Goal: Transaction & Acquisition: Book appointment/travel/reservation

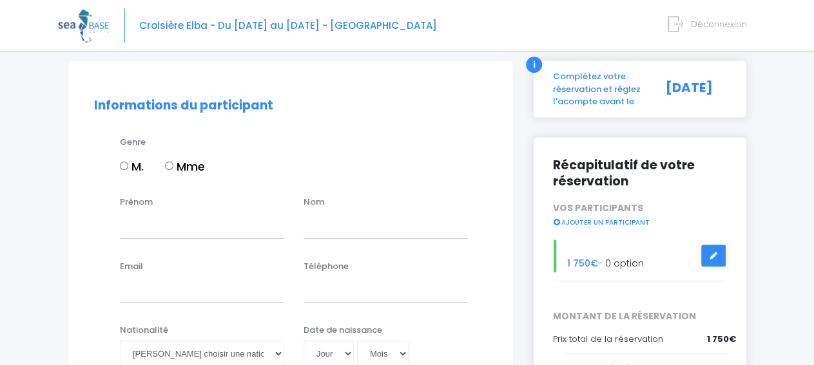
scroll to position [89, 0]
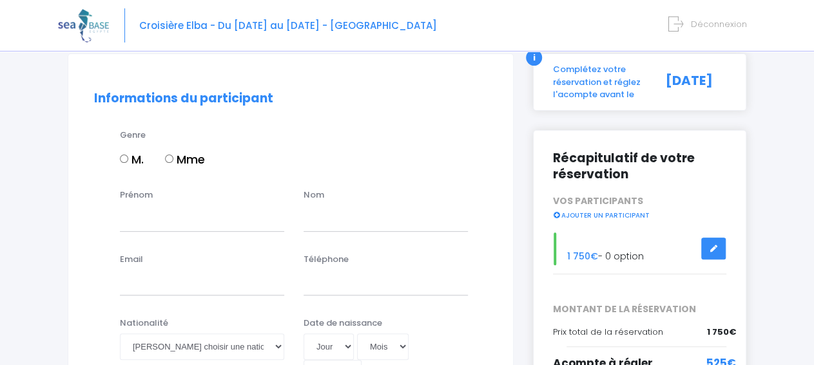
click at [129, 163] on label "M." at bounding box center [132, 159] width 24 height 17
click at [128, 163] on input "M." at bounding box center [124, 159] width 8 height 8
radio input "true"
click at [188, 227] on input "Prénom" at bounding box center [202, 219] width 164 height 26
type input "O"
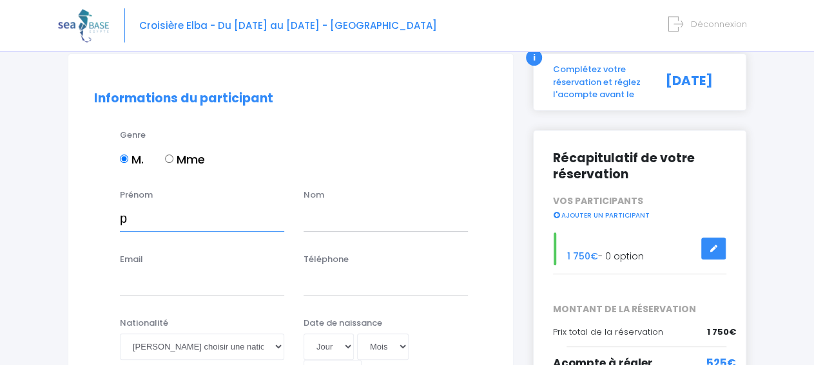
type input "Patrick"
type input "Javercowski"
type input "[EMAIL_ADDRESS][DOMAIN_NAME]"
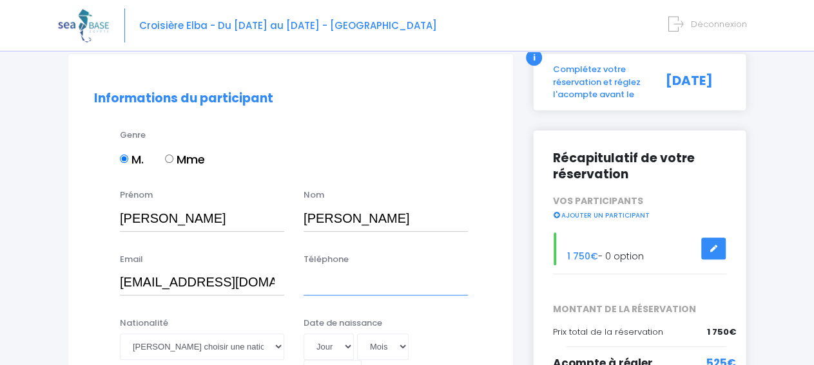
click at [400, 288] on input "Téléphone" at bounding box center [386, 283] width 164 height 26
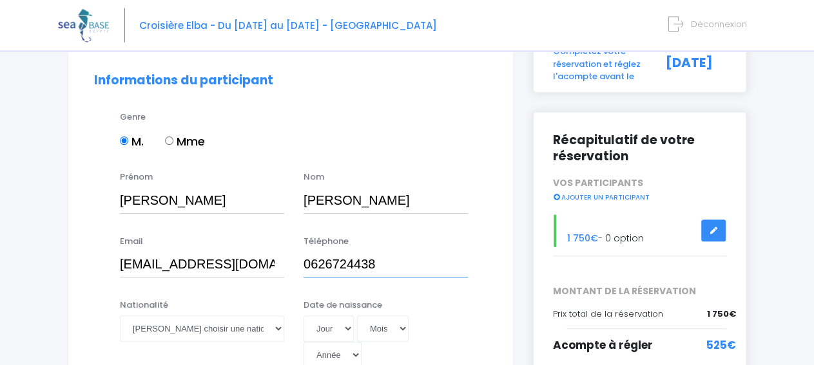
scroll to position [134, 0]
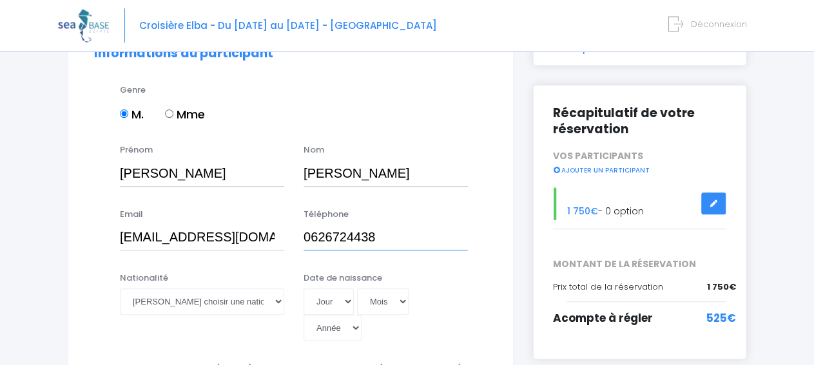
type input "0626724438"
click at [120, 289] on select "Veuillez choisir une nationalité Afghane Albanaise Algerienne Allemande America…" at bounding box center [202, 302] width 164 height 26
select select "Française"
click option "Française" at bounding box center [0, 0] width 0 height 0
click at [304, 289] on select "Jour 01 02 03 04 05 06 07 08 09 10 11 12 13 14 15 16 17 18 19 20 21 22 23 24 25…" at bounding box center [329, 302] width 50 height 26
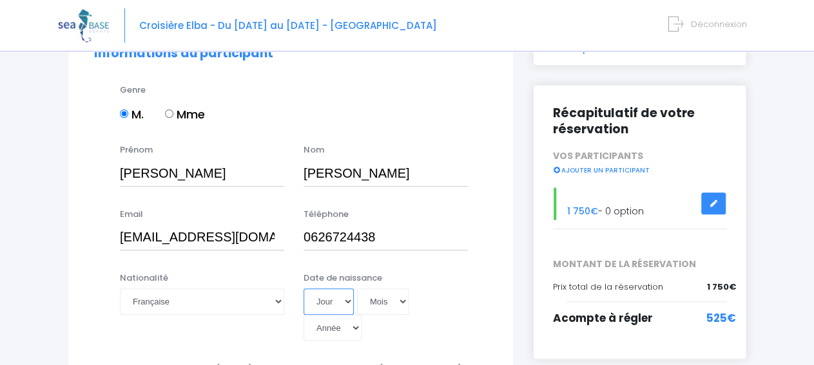
select select "21"
click option "21" at bounding box center [0, 0] width 0 height 0
click at [357, 289] on select "Mois 01 02 03 04 05 06 07 08 09 10 11 12" at bounding box center [383, 302] width 52 height 26
select select "03"
click option "03" at bounding box center [0, 0] width 0 height 0
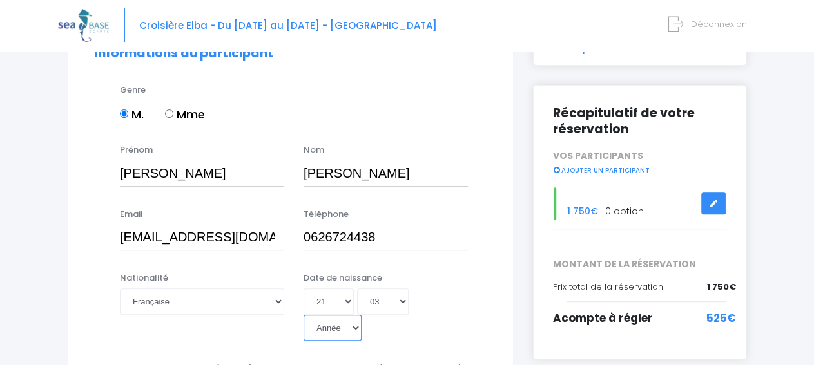
click at [304, 315] on select "Année 2045 2044 2043 2042 2041 2040 2039 2038 2037 2036 2035 2034 2033 2032 203…" at bounding box center [333, 328] width 58 height 26
select select "1947"
click option "1947" at bounding box center [0, 0] width 0 height 0
type input "1947-03-21"
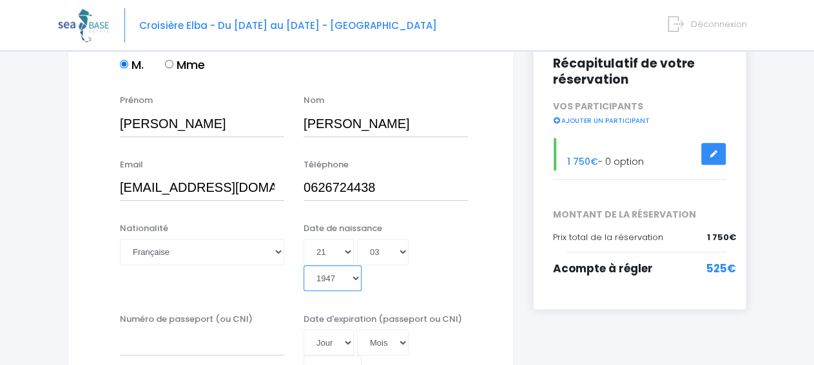
scroll to position [201, 0]
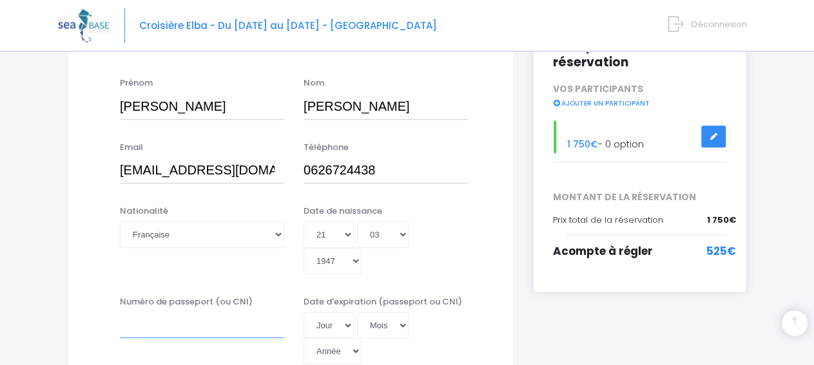
click at [260, 313] on input "Numéro de passeport (ou CNI)" at bounding box center [202, 326] width 164 height 26
type input "24CK70945"
click at [304, 313] on select "Jour 01 02 03 04 05 06 07 08 09 10 11 12 13 14 15 16 17 18 19 20 21 22 23 24 25…" at bounding box center [329, 326] width 50 height 26
select select "19"
click option "19" at bounding box center [0, 0] width 0 height 0
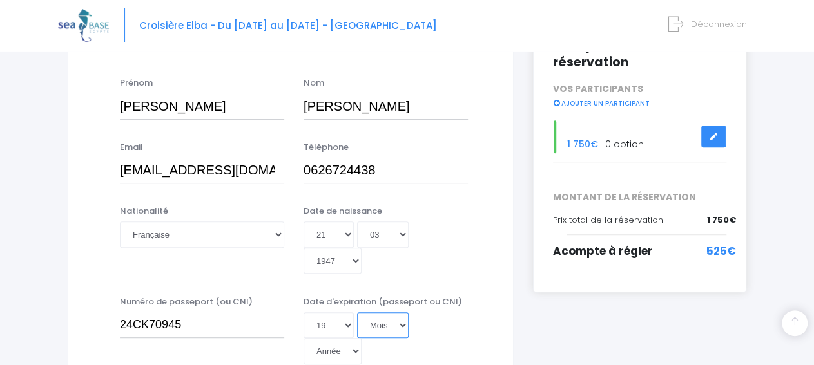
click at [357, 313] on select "Mois 01 02 03 04 05 06 07 08 09 10 11 12" at bounding box center [383, 326] width 52 height 26
select select "03"
click option "03" at bounding box center [0, 0] width 0 height 0
click at [304, 338] on select "Année 2045 2044 2043 2042 2041 2040 2039 2038 2037 2036 2035 2034 2033 2032 203…" at bounding box center [333, 351] width 58 height 26
select select "2034"
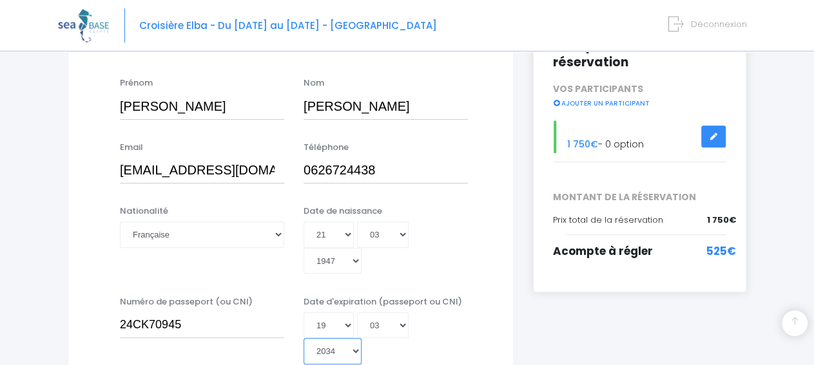
click option "2034" at bounding box center [0, 0] width 0 height 0
type input "2034-03-19"
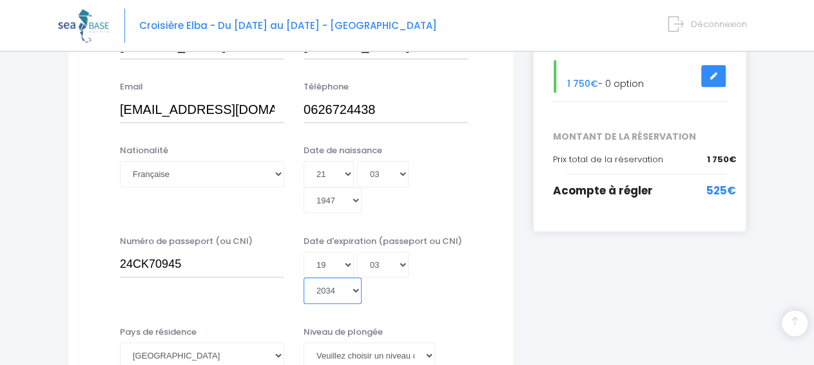
scroll to position [268, 0]
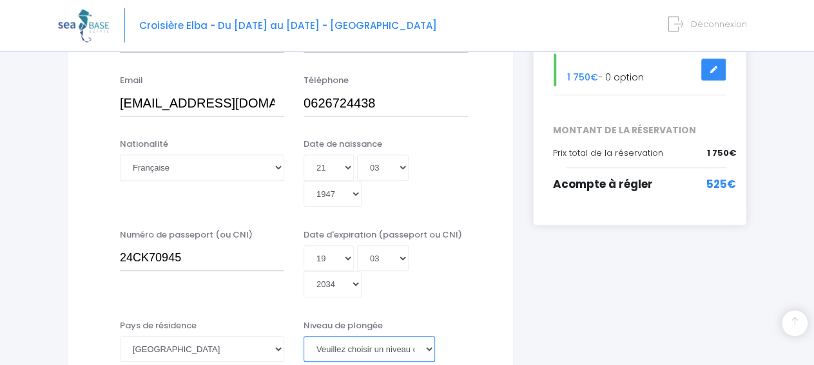
click at [304, 336] on select "Veuillez choisir un niveau de plongée Non plongeur Junior OW diver Adventure OW…" at bounding box center [369, 349] width 131 height 26
select select "N3"
click option "N3" at bounding box center [0, 0] width 0 height 0
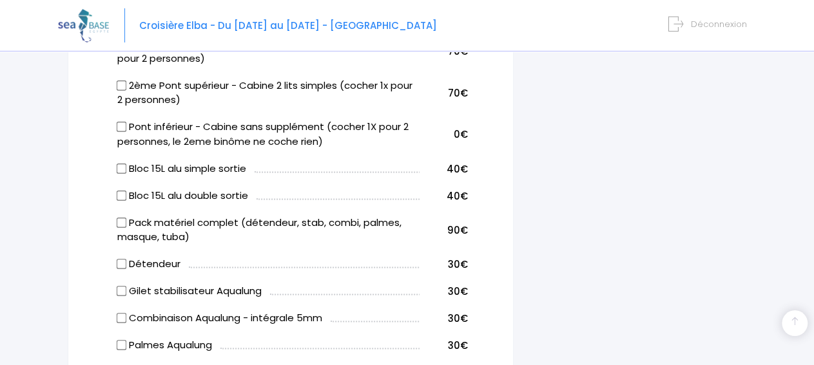
scroll to position [804, 0]
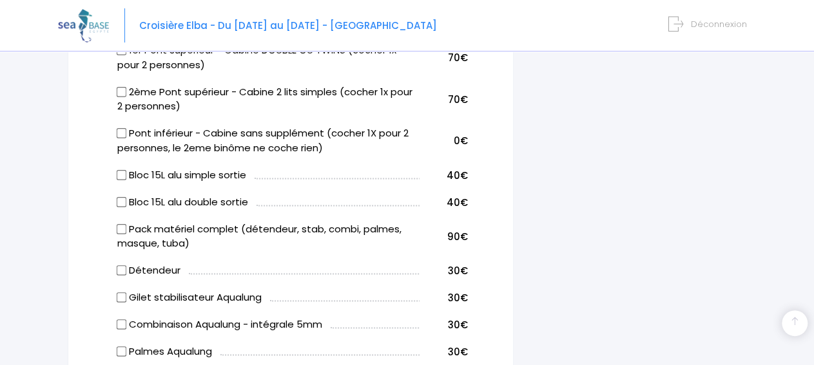
click at [121, 170] on input "Bloc 15L alu simple sortie" at bounding box center [121, 175] width 10 height 10
checkbox input "true"
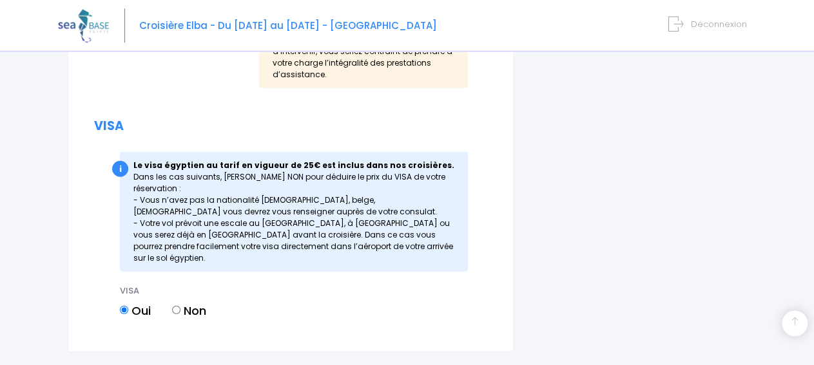
scroll to position [1720, 0]
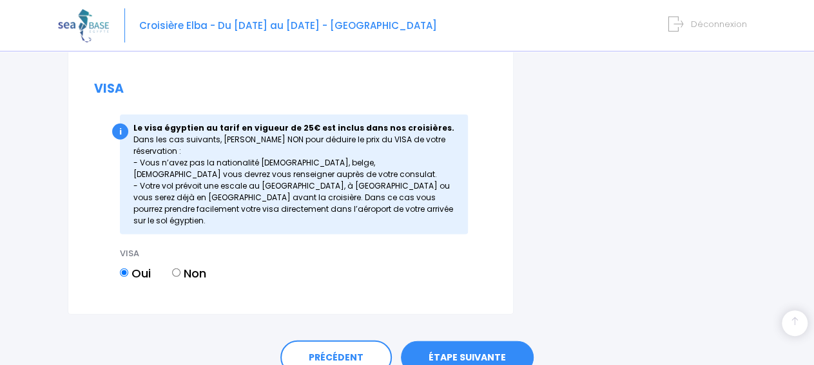
click at [474, 342] on link "ÉTAPE SUIVANTE" at bounding box center [467, 359] width 133 height 34
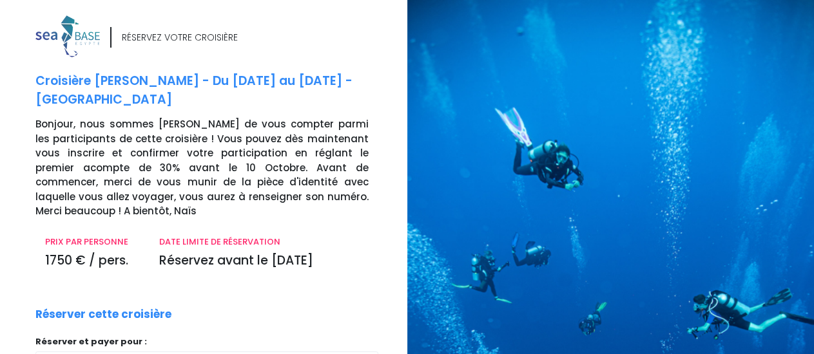
scroll to position [162, 0]
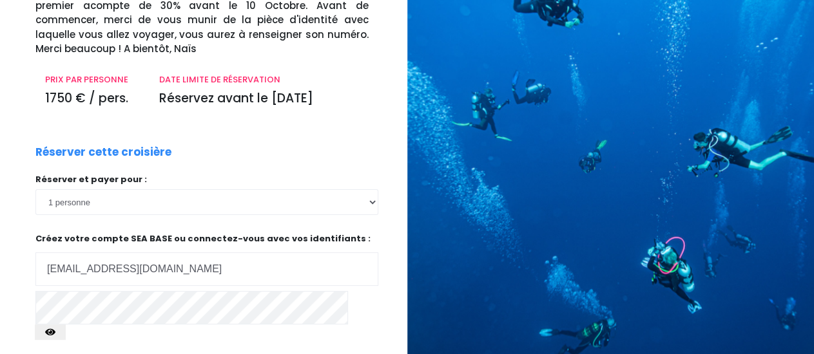
click at [55, 333] on icon "button" at bounding box center [50, 333] width 10 height 0
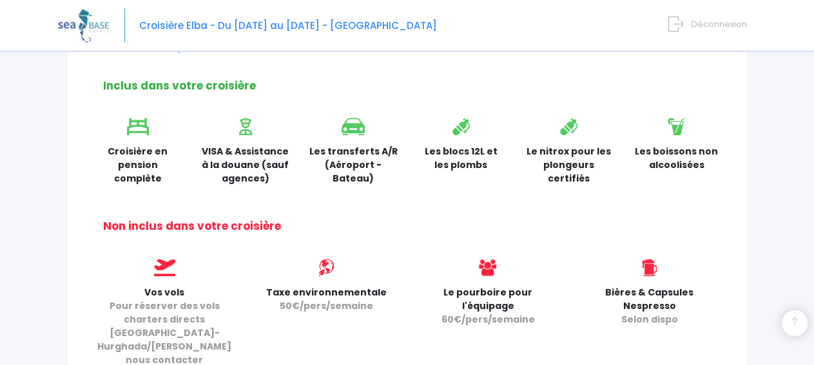
scroll to position [380, 0]
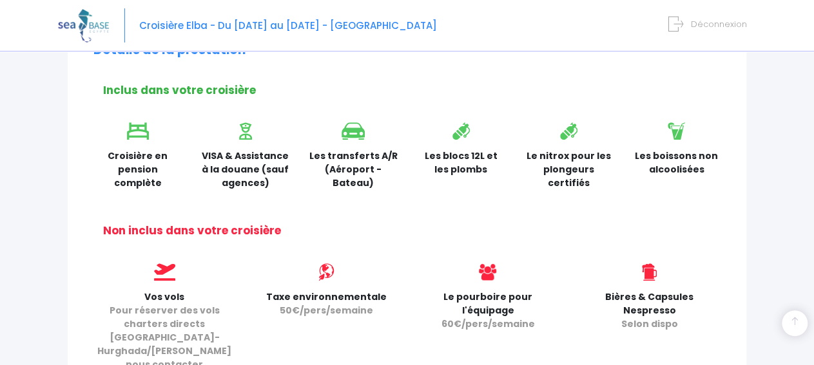
click at [548, 286] on div "Le pourboire pour l'équipage 60€/pers/semaine" at bounding box center [488, 322] width 162 height 117
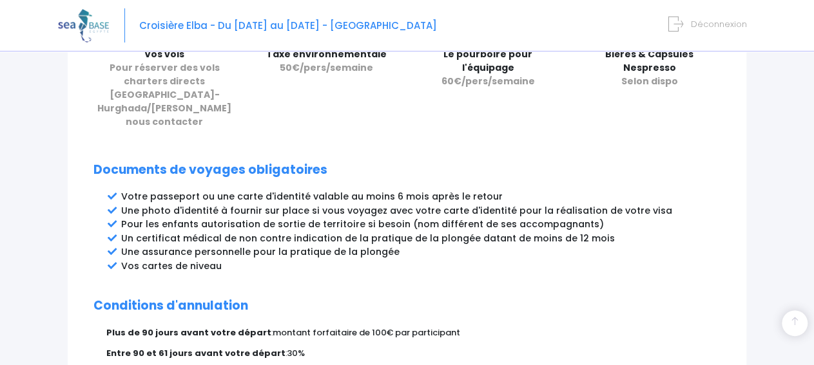
drag, startPoint x: 548, startPoint y: 286, endPoint x: 0, endPoint y: 376, distance: 555.7
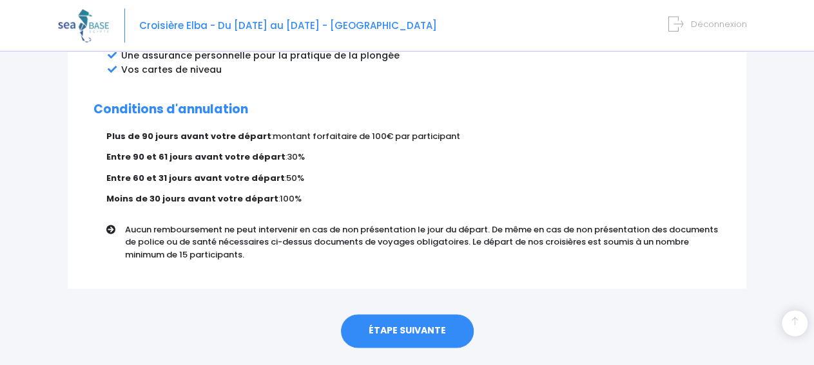
scroll to position [839, 0]
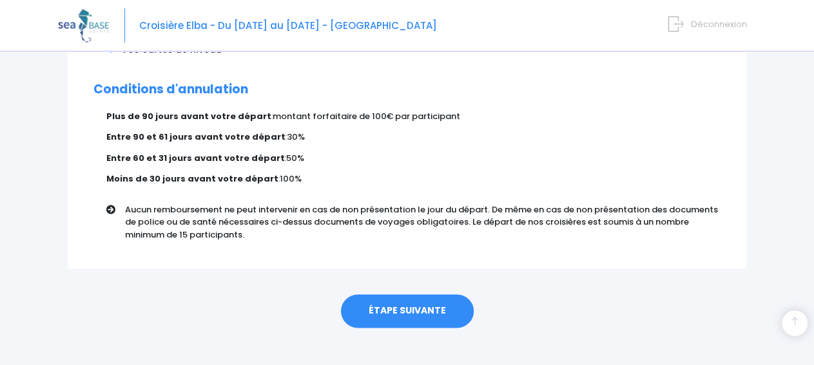
click at [429, 295] on link "ÉTAPE SUIVANTE" at bounding box center [407, 312] width 133 height 34
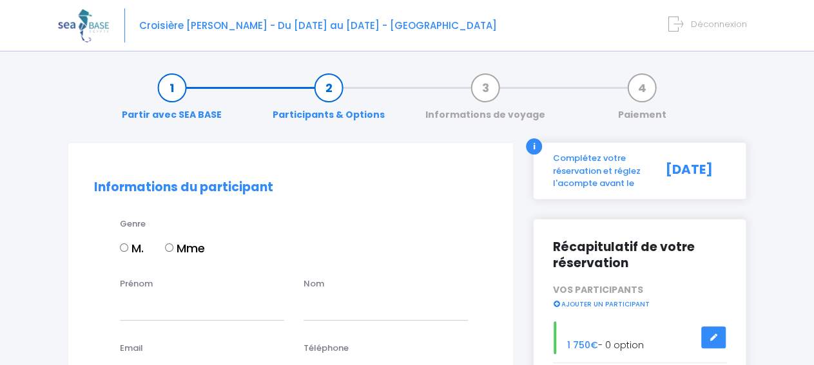
click at [122, 247] on input "M." at bounding box center [124, 248] width 8 height 8
radio input "true"
click at [193, 306] on input "Prénom" at bounding box center [202, 308] width 164 height 26
type input "Patrick"
type input "Javercowski"
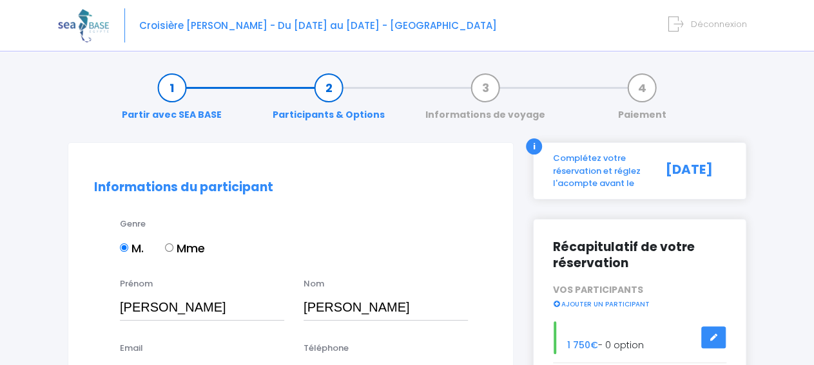
type input "[EMAIL_ADDRESS][DOMAIN_NAME]"
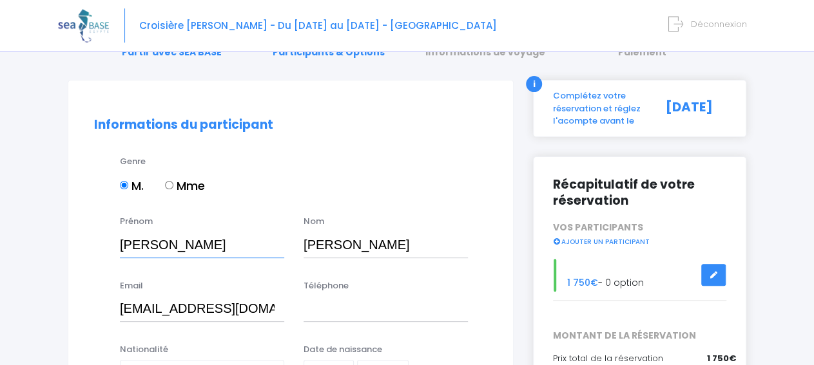
scroll to position [67, 0]
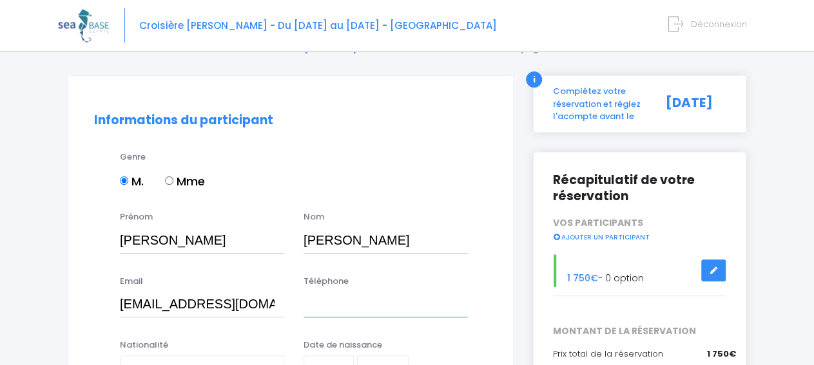
click at [336, 306] on input "Téléphone" at bounding box center [386, 305] width 164 height 26
click at [313, 305] on input "0626724438" at bounding box center [386, 305] width 164 height 26
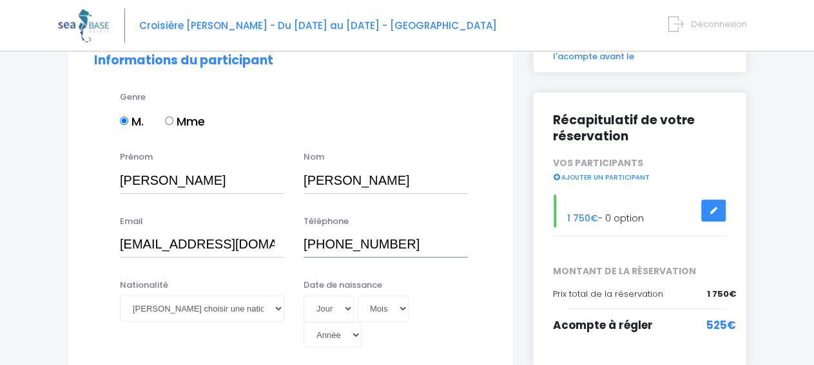
scroll to position [134, 0]
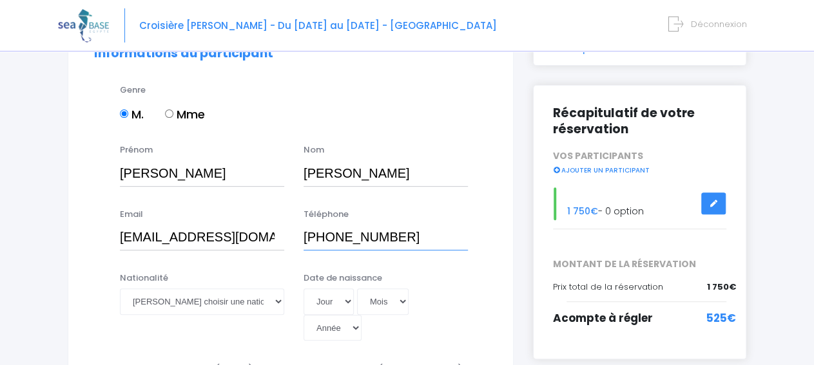
type input "+33626724438"
click at [120, 289] on select "Veuillez choisir une nationalité Afghane Albanaise Algerienne Allemande America…" at bounding box center [202, 302] width 164 height 26
select select "Française"
click option "Française" at bounding box center [0, 0] width 0 height 0
click at [304, 289] on select "Jour 01 02 03 04 05 06 07 08 09 10 11 12 13 14 15 16 17 18 19 20 21 22 23 24 25…" at bounding box center [329, 302] width 50 height 26
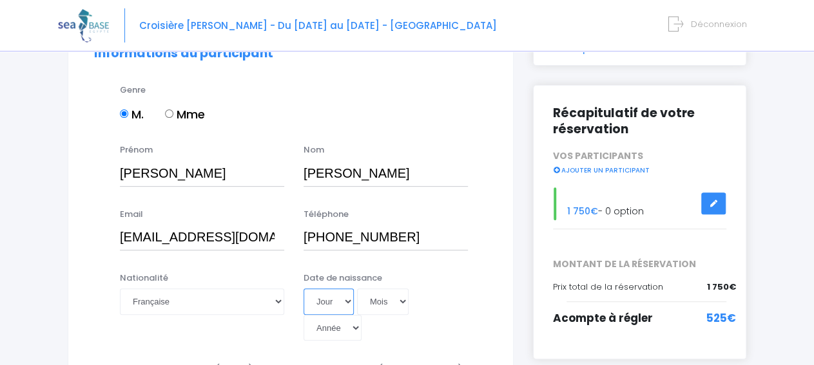
select select "21"
click option "21" at bounding box center [0, 0] width 0 height 0
click at [357, 289] on select "Mois 01 02 03 04 05 06 07 08 09 10 11 12" at bounding box center [383, 302] width 52 height 26
select select "03"
click option "03" at bounding box center [0, 0] width 0 height 0
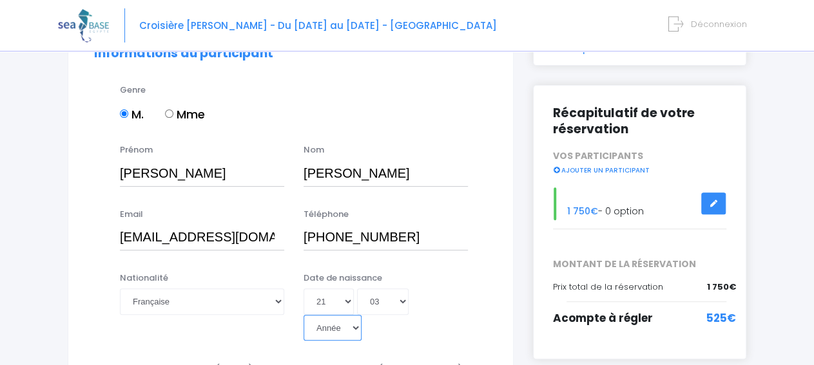
click at [304, 315] on select "Année 2045 2044 2043 2042 2041 2040 2039 2038 2037 2036 2035 2034 2033 2032 203…" at bounding box center [333, 328] width 58 height 26
select select "1947"
click option "1947" at bounding box center [0, 0] width 0 height 0
type input "1947-03-21"
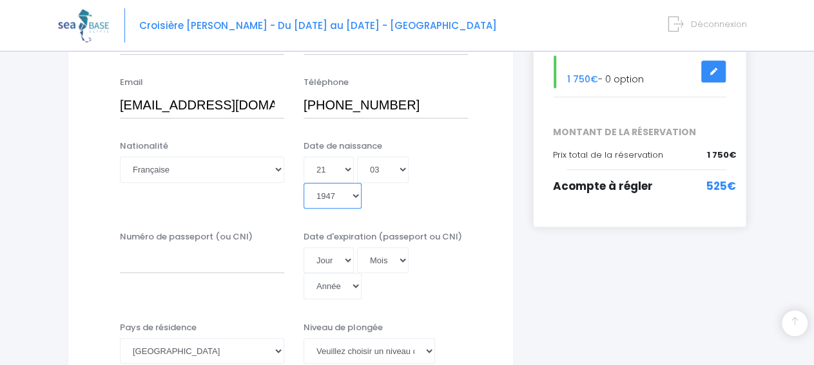
scroll to position [268, 0]
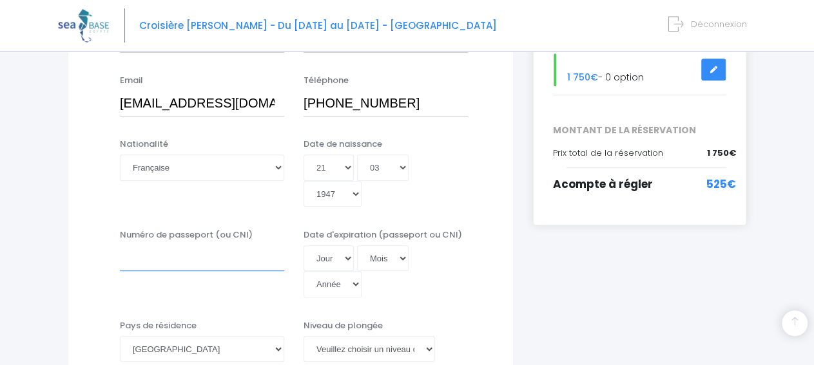
click at [199, 246] on input "Numéro de passeport (ou CNI)" at bounding box center [202, 259] width 164 height 26
type input "24CK70945"
click at [304, 246] on select "Jour 01 02 03 04 05 06 07 08 09 10 11 12 13 14 15 16 17 18 19 20 21 22 23 24 25…" at bounding box center [329, 259] width 50 height 26
select select "19"
click option "19" at bounding box center [0, 0] width 0 height 0
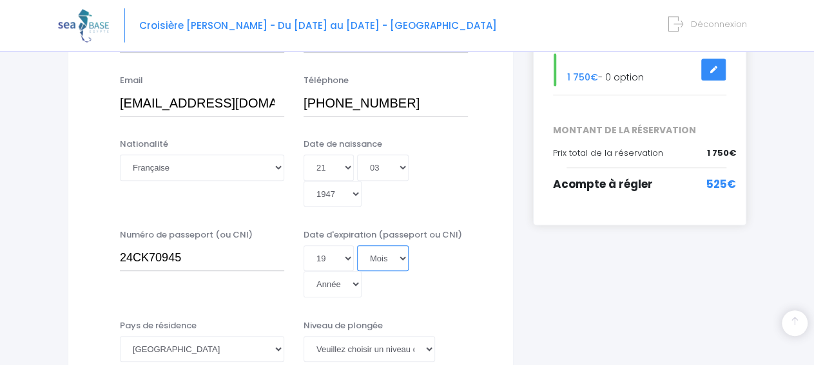
click at [357, 246] on select "Mois 01 02 03 04 05 06 07 08 09 10 11 12" at bounding box center [383, 259] width 52 height 26
select select "03"
click option "03" at bounding box center [0, 0] width 0 height 0
click at [304, 271] on select "Année 2045 2044 2043 2042 2041 2040 2039 2038 2037 2036 2035 2034 2033 2032 203…" at bounding box center [333, 284] width 58 height 26
select select "2034"
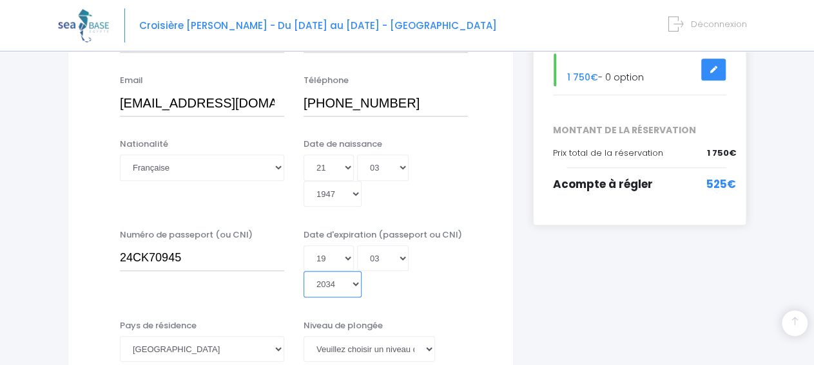
click option "2034" at bounding box center [0, 0] width 0 height 0
type input "2034-03-19"
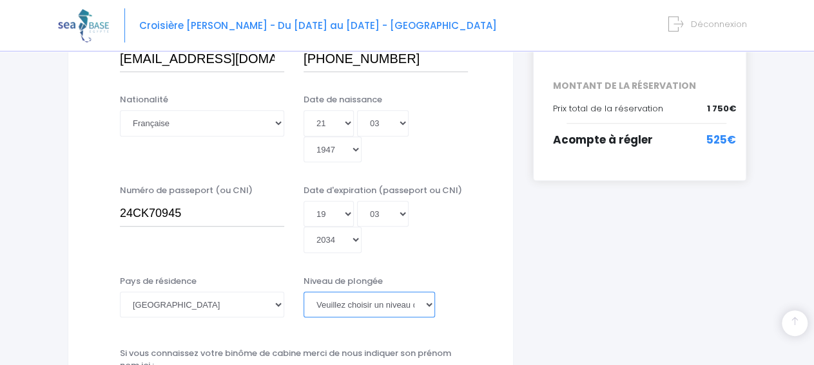
click at [304, 292] on select "Veuillez choisir un niveau de plongée Non plongeur Junior OW diver Adventure OW…" at bounding box center [369, 305] width 131 height 26
click option "N4" at bounding box center [0, 0] width 0 height 0
click at [304, 292] on select "Veuillez choisir un niveau de plongée Non plongeur Junior OW diver Adventure OW…" at bounding box center [369, 305] width 131 height 26
select select "N3"
click option "N3" at bounding box center [0, 0] width 0 height 0
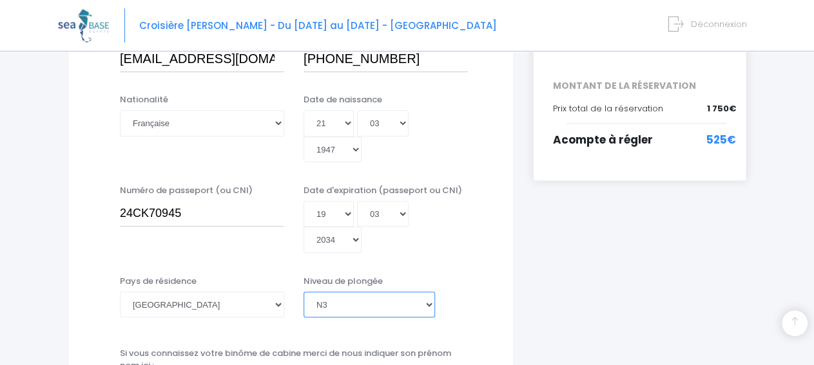
click at [304, 292] on select "Veuillez choisir un niveau de plongée Non plongeur Junior OW diver Adventure OW…" at bounding box center [369, 305] width 131 height 26
click at [465, 278] on div "Niveau de plongée Veuillez choisir un niveau de plongée Non plongeur Junior OW …" at bounding box center [386, 300] width 184 height 51
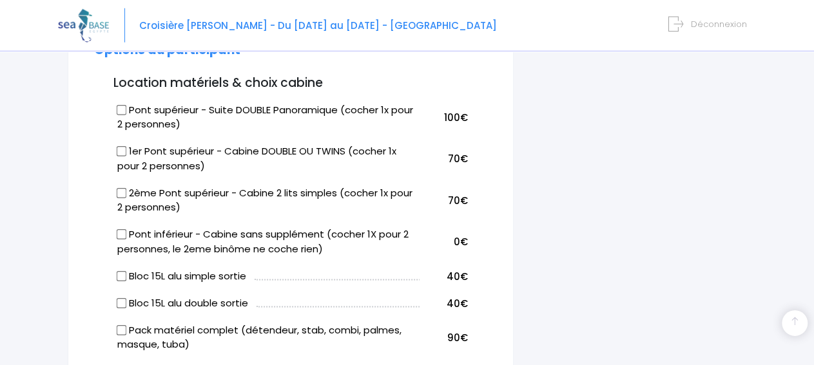
scroll to position [759, 0]
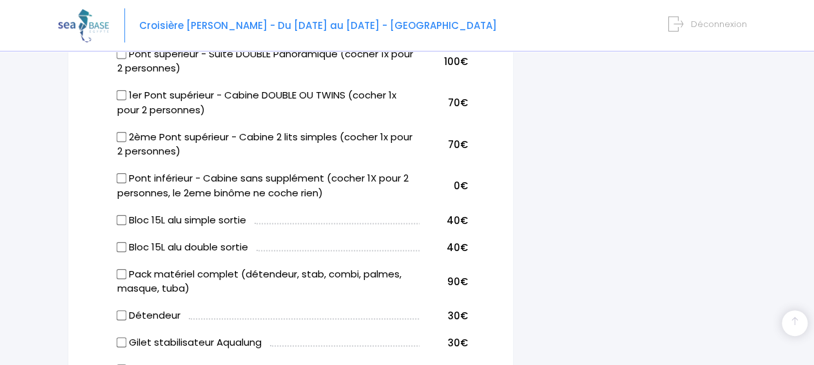
click at [121, 215] on input "Bloc 15L alu simple sortie" at bounding box center [121, 220] width 10 height 10
checkbox input "true"
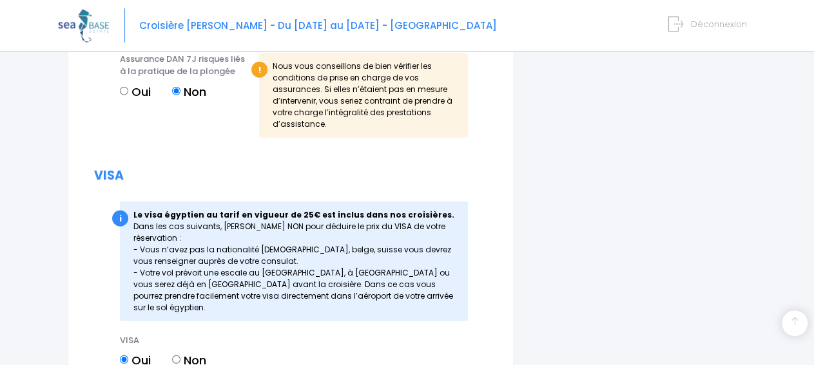
scroll to position [1723, 0]
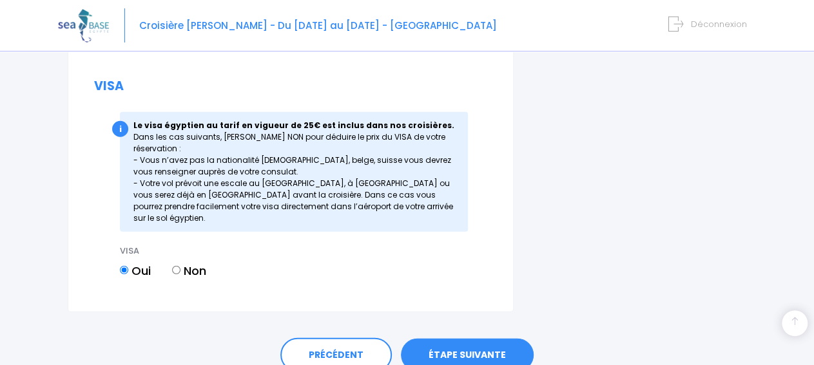
click at [482, 339] on link "ÉTAPE SUIVANTE" at bounding box center [467, 356] width 133 height 34
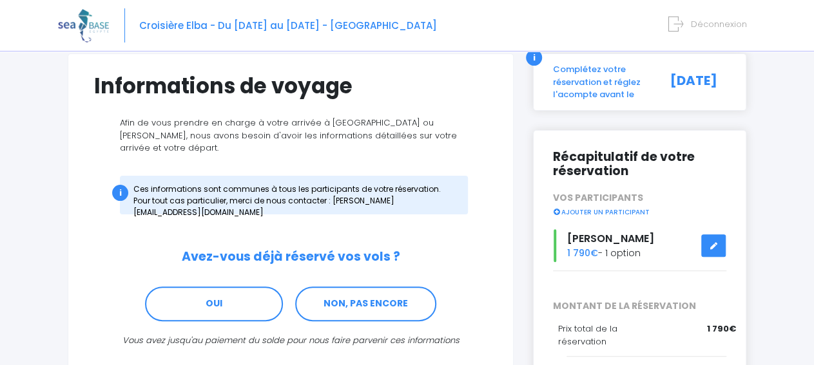
scroll to position [111, 0]
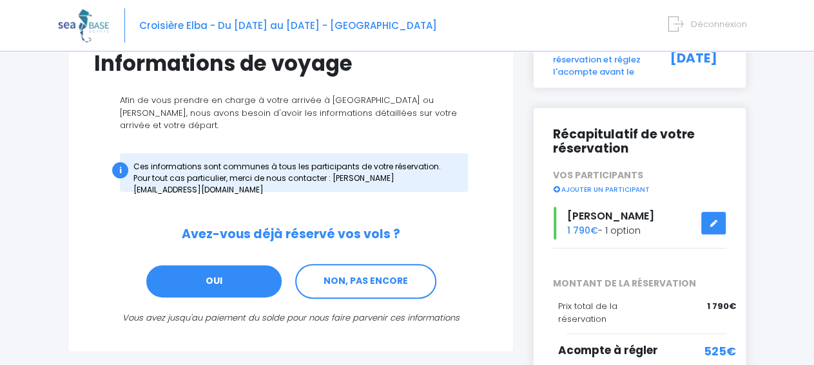
click at [204, 275] on link "OUI" at bounding box center [214, 281] width 138 height 35
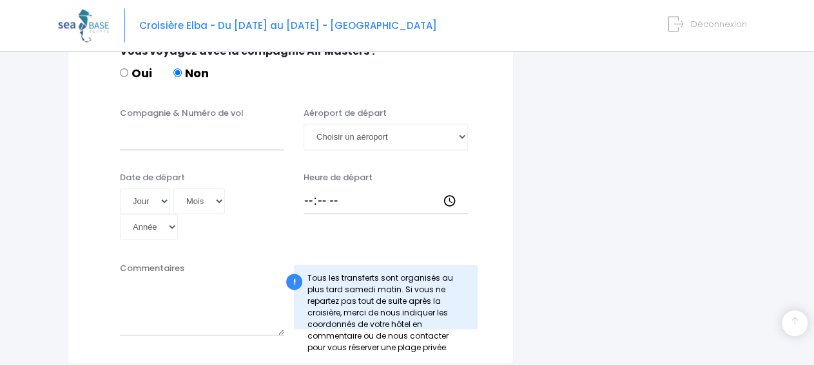
scroll to position [864, 0]
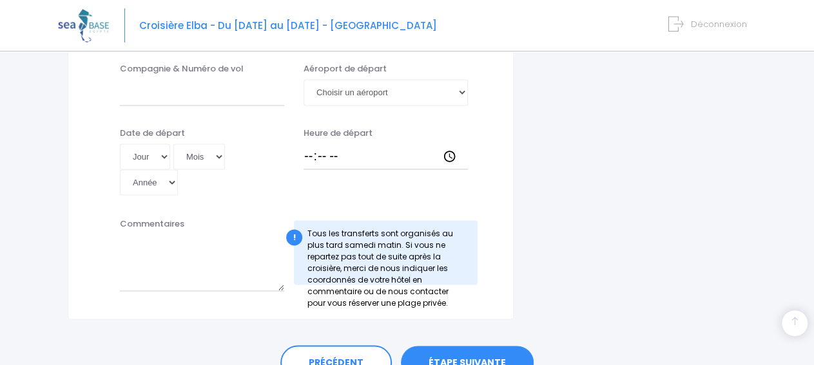
click at [442, 346] on link "ÉTAPE SUIVANTE" at bounding box center [467, 363] width 133 height 34
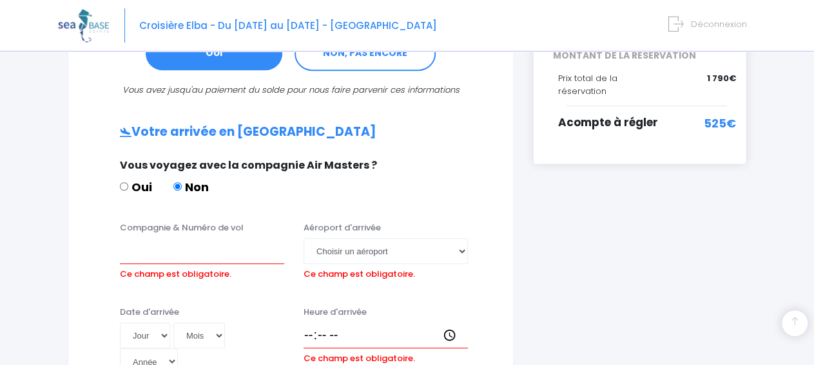
scroll to position [369, 0]
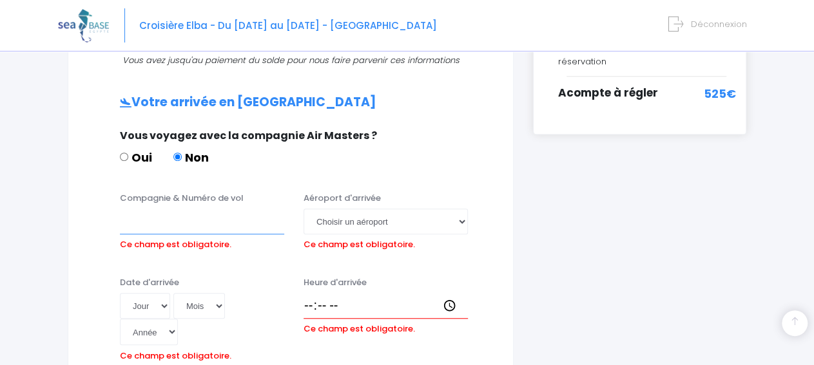
click at [238, 214] on input "Compagnie & Numéro de vol" at bounding box center [202, 222] width 164 height 26
type input "EasyJet"
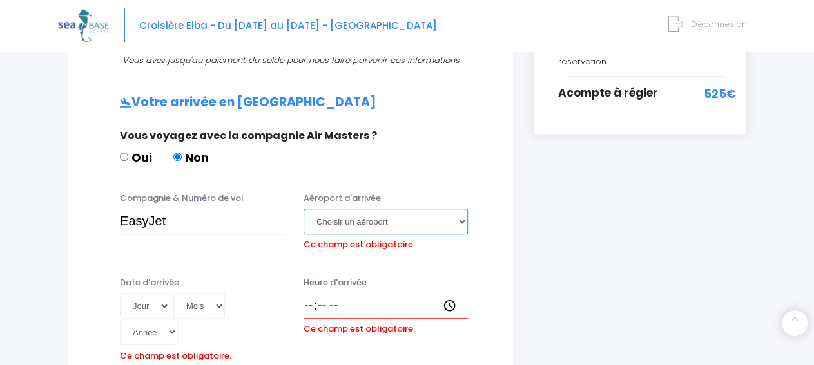
click at [461, 209] on select "Choisir un aéroport Hurghada Marsa Alam" at bounding box center [386, 222] width 164 height 26
select select "Hurghada"
click option "Hurghada" at bounding box center [0, 0] width 0 height 0
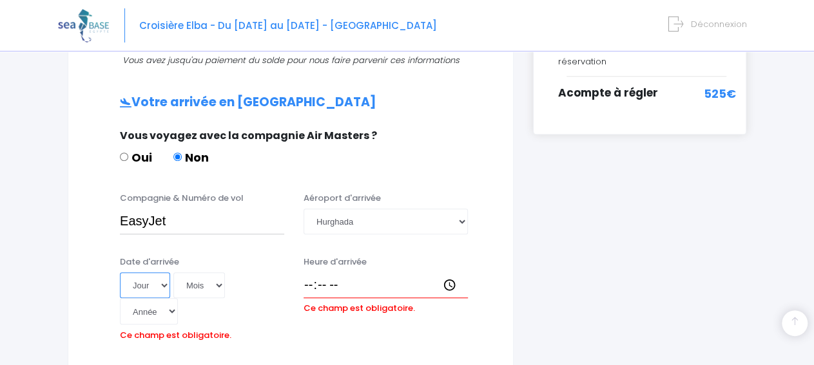
click at [161, 273] on select "Jour 01 02 03 04 05 06 07 08 09 10 11 12 13 14 15 16 17 18 19 20 21 22 23 24 25…" at bounding box center [145, 286] width 50 height 26
select select "16"
click option "16" at bounding box center [0, 0] width 0 height 0
click at [173, 273] on select "Mois 01 02 03 04 05 06 07 08 09 10 11 12" at bounding box center [199, 286] width 52 height 26
select select "05"
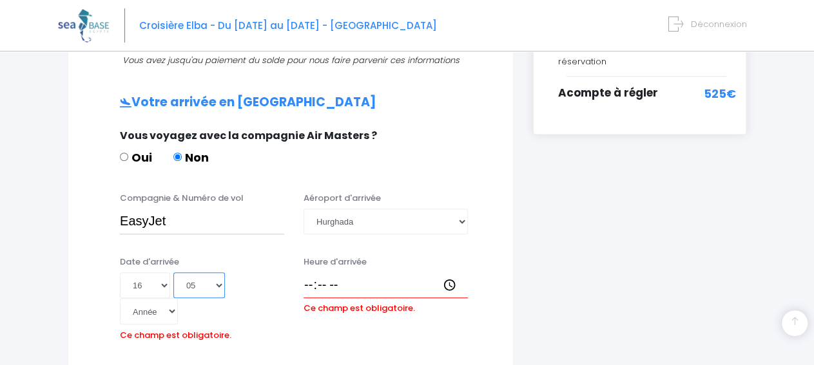
click option "05" at bounding box center [0, 0] width 0 height 0
click at [120, 298] on select "Année 2045 2044 2043 2042 2041 2040 2039 2038 2037 2036 2035 2034 2033 2032 203…" at bounding box center [149, 311] width 58 height 26
select select "2025"
click option "2025" at bounding box center [0, 0] width 0 height 0
type input "2025-05-16"
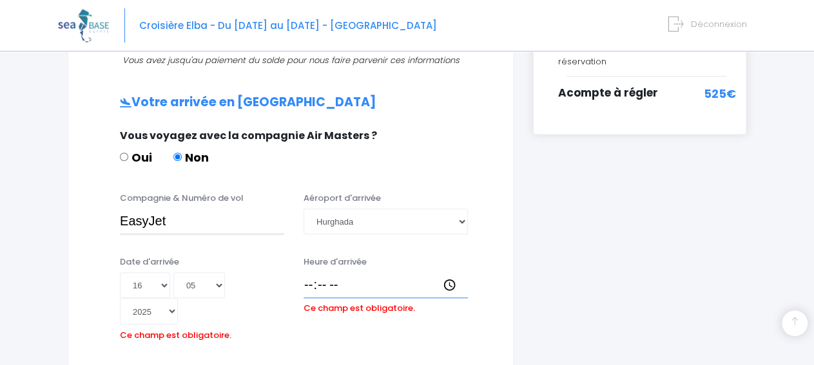
click at [310, 282] on input "Heure d'arrivée" at bounding box center [386, 286] width 164 height 26
type input "18:00"
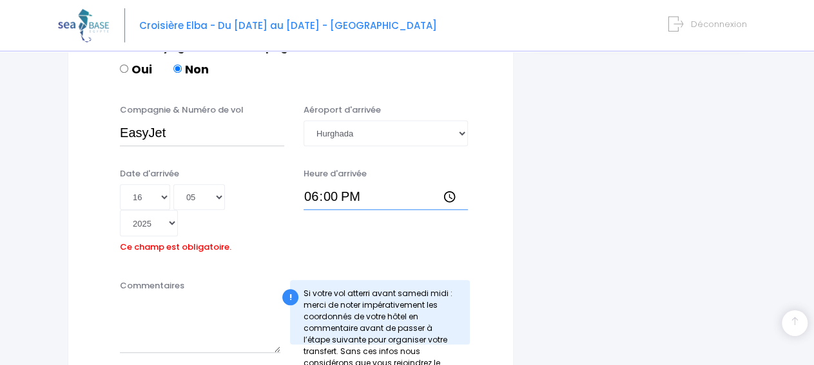
scroll to position [459, 0]
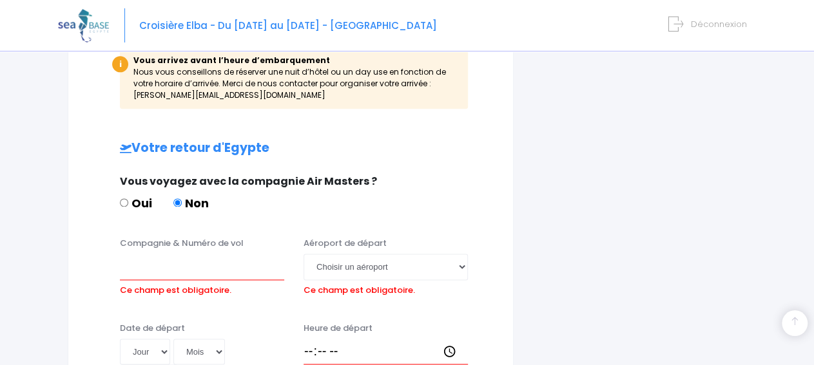
scroll to position [794, 0]
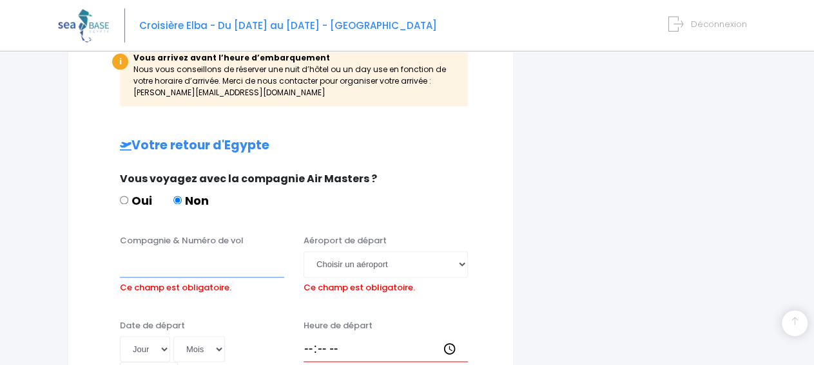
click at [256, 251] on input "Compagnie & Numéro de vol" at bounding box center [202, 264] width 164 height 26
type input "EasyJet"
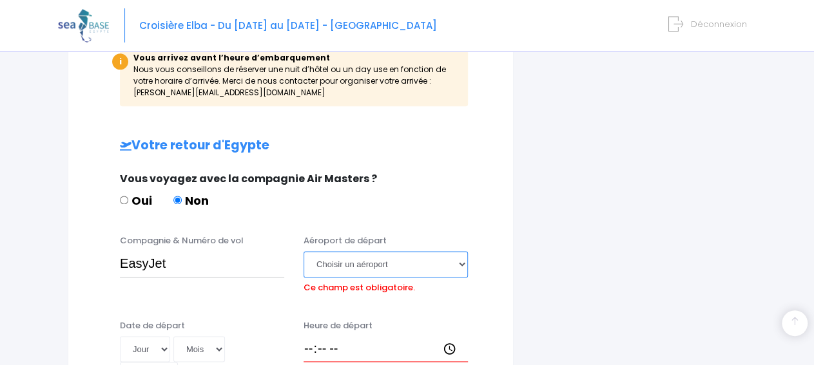
click at [304, 251] on select "Choisir un aéroport Hurghada Marsa Alam" at bounding box center [386, 264] width 164 height 26
select select "Hurghada"
click option "Hurghada" at bounding box center [0, 0] width 0 height 0
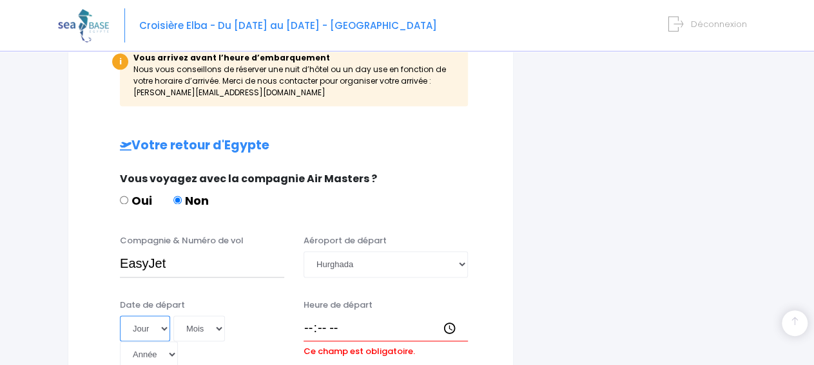
click at [120, 316] on select "Jour 01 02 03 04 05 06 07 08 09 10 11 12 13 14 15 16 17 18 19 20 21 22 23 24 25…" at bounding box center [145, 329] width 50 height 26
select select "23"
click option "23" at bounding box center [0, 0] width 0 height 0
click at [173, 316] on select "Mois 01 02 03 04 05 06 07 08 09 10 11 12" at bounding box center [199, 329] width 52 height 26
select select "05"
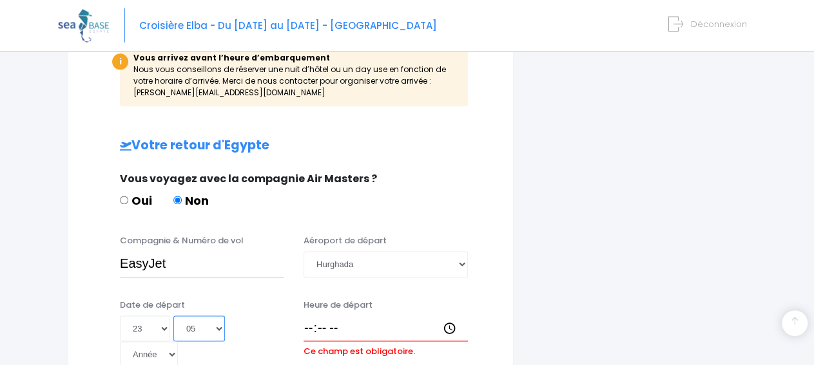
click option "05" at bounding box center [0, 0] width 0 height 0
click at [120, 342] on select "Année 2045 2044 2043 2042 2041 2040 2039 2038 2037 2036 2035 2034 2033 2032 203…" at bounding box center [149, 355] width 58 height 26
select select "2025"
click option "2025" at bounding box center [0, 0] width 0 height 0
type input "2025-05-23"
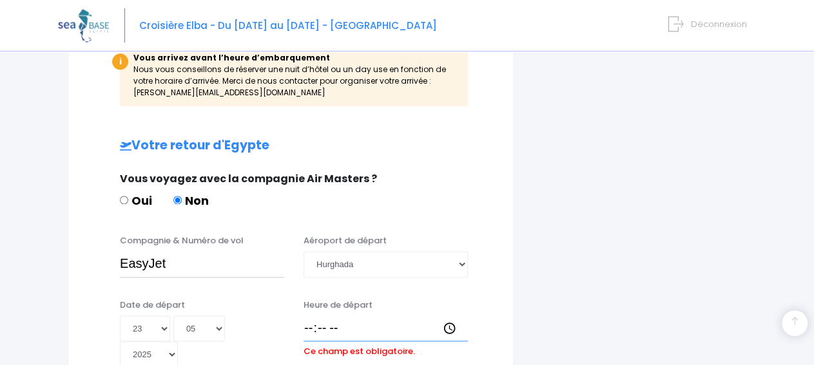
click at [313, 316] on input "Heure de départ" at bounding box center [386, 329] width 164 height 26
type input "18:50"
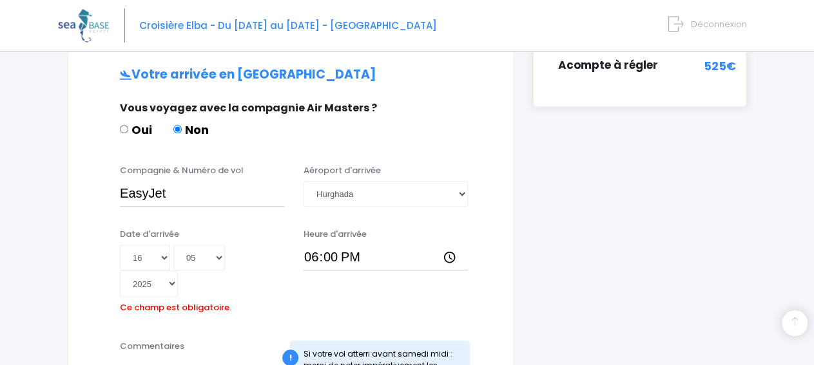
scroll to position [414, 0]
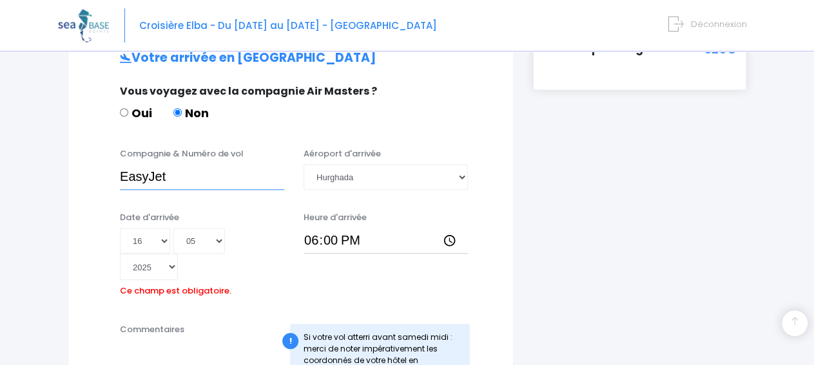
click at [211, 172] on input "EasyJet" at bounding box center [202, 177] width 164 height 26
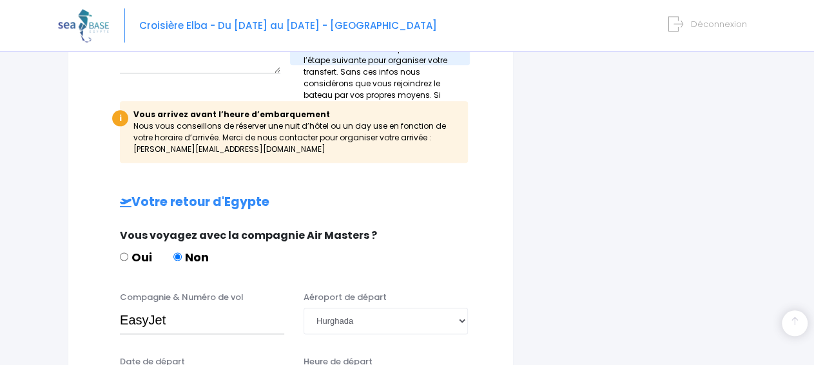
scroll to position [749, 0]
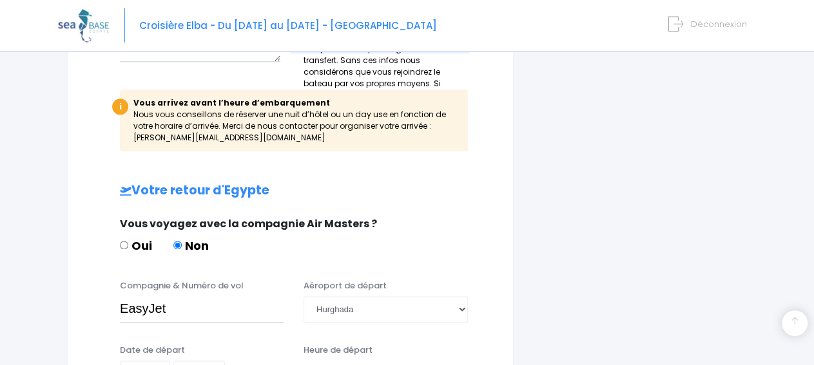
type input "EasyJet EJU4657"
click at [215, 296] on input "EasyJet" at bounding box center [202, 309] width 164 height 26
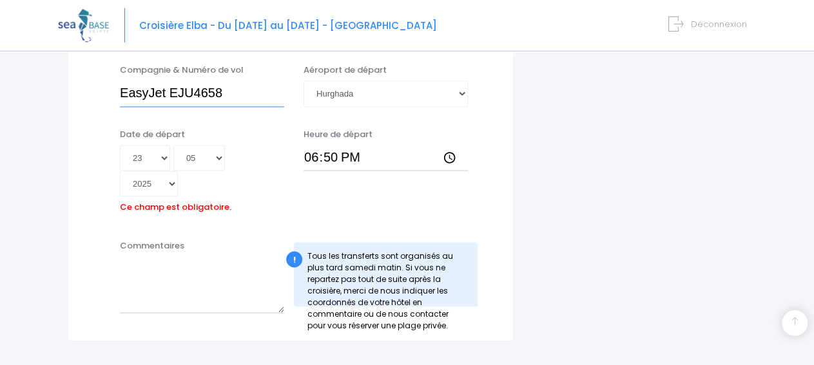
scroll to position [986, 0]
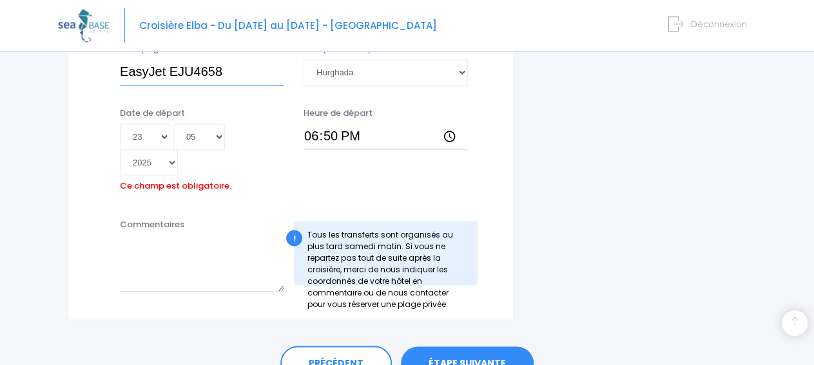
type input "EasyJet EJU4658"
click at [478, 347] on link "ÉTAPE SUIVANTE" at bounding box center [467, 364] width 133 height 34
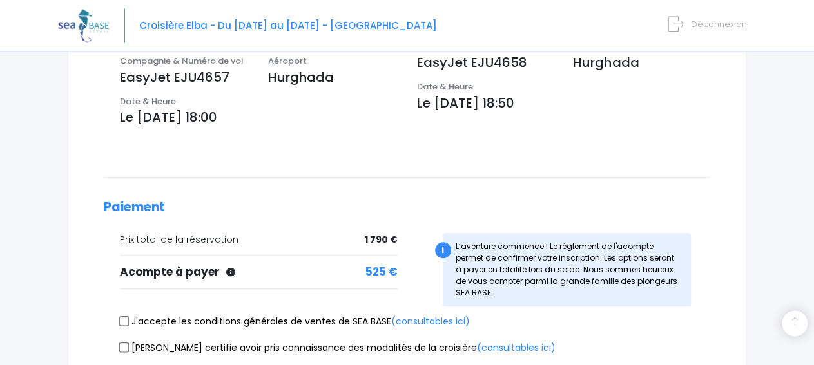
scroll to position [469, 0]
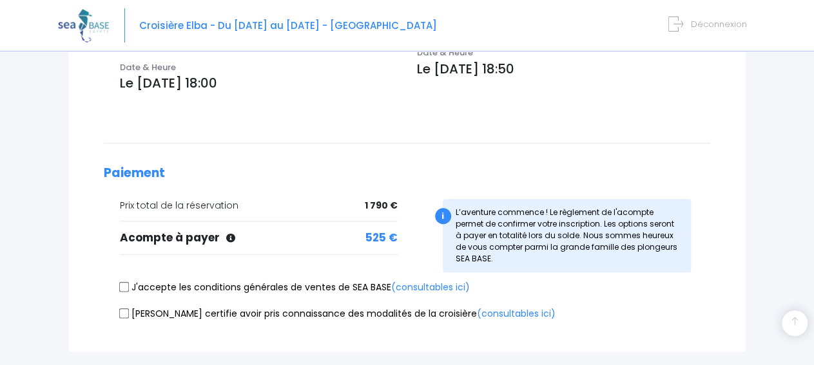
click at [130, 282] on input "J'accepte les conditions générales de ventes de SEA BASE (consultables ici)" at bounding box center [124, 287] width 10 height 10
checkbox input "true"
click at [128, 308] on input "[PERSON_NAME] certifie avoir pris connaissance des modalités de la croisière (c…" at bounding box center [124, 313] width 10 height 10
checkbox input "true"
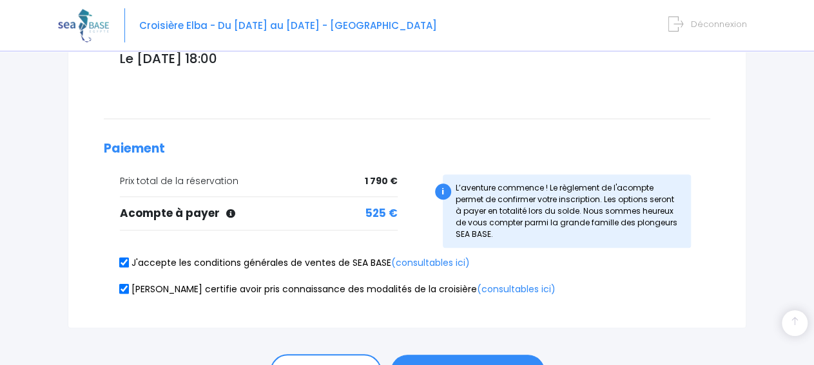
scroll to position [536, 0]
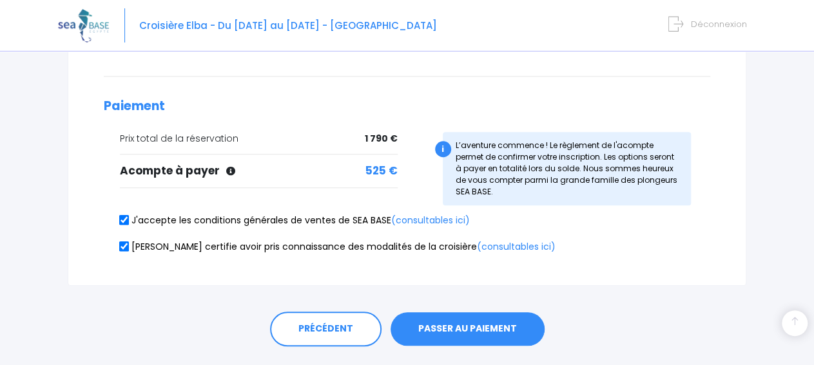
click at [503, 313] on button "PASSER AU PAIEMENT" at bounding box center [468, 330] width 154 height 34
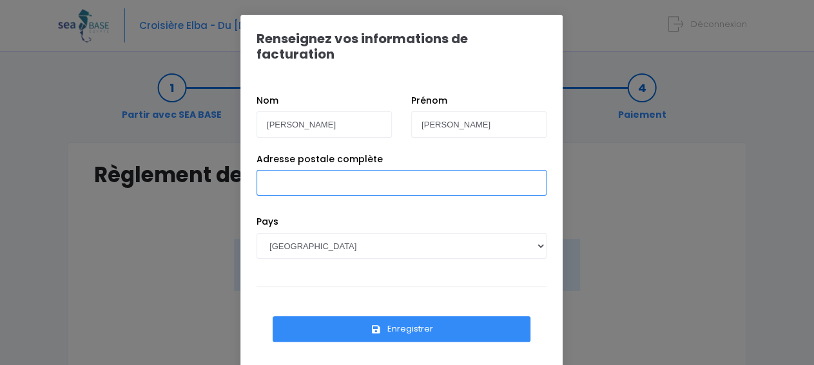
click at [359, 173] on input "Adresse postale complète" at bounding box center [402, 183] width 290 height 26
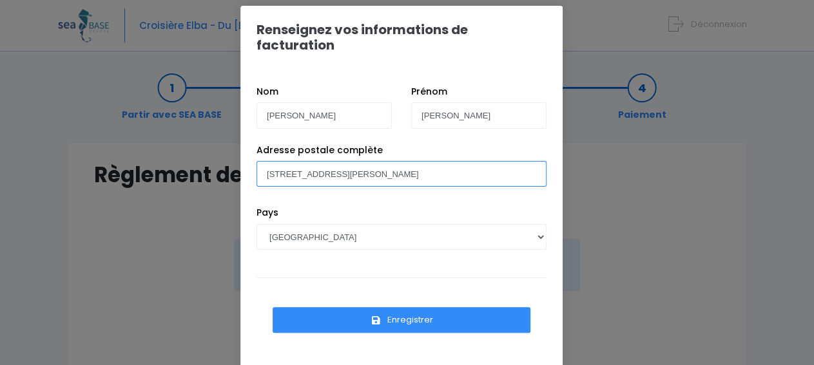
scroll to position [16, 0]
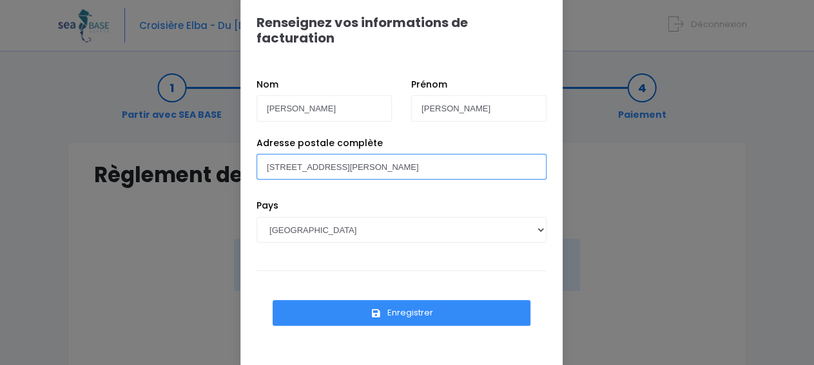
type input "13 Rue Marie Georges Picquart 75017 Paris"
click at [404, 301] on button "Enregistrer" at bounding box center [402, 313] width 258 height 26
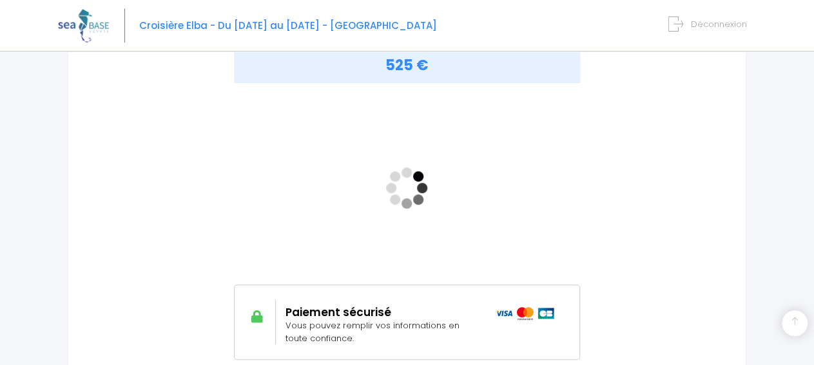
scroll to position [268, 0]
